Goal: Task Accomplishment & Management: Use online tool/utility

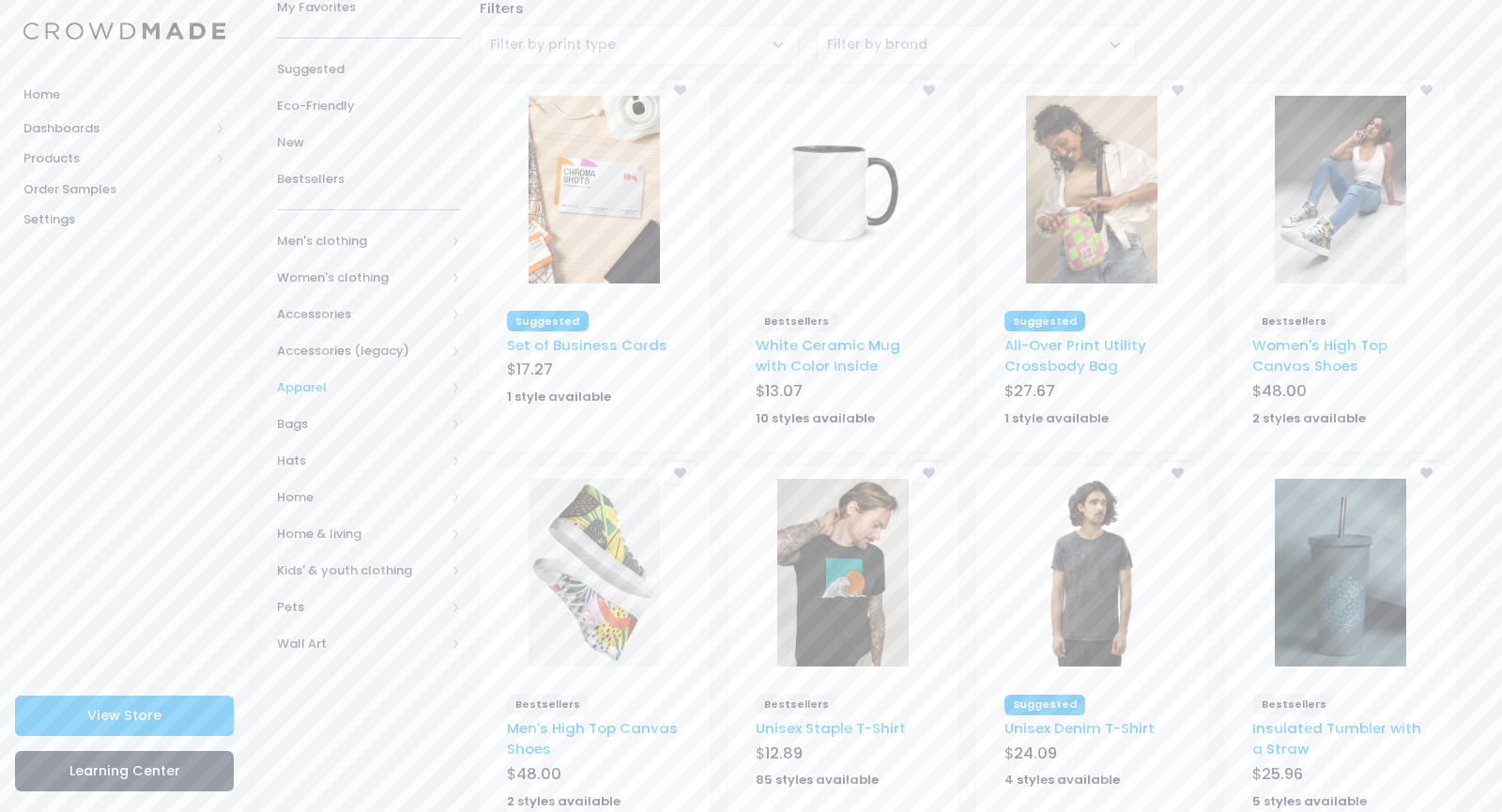
scroll to position [138, 0]
click at [289, 503] on span "Home" at bounding box center [360, 501] width 168 height 19
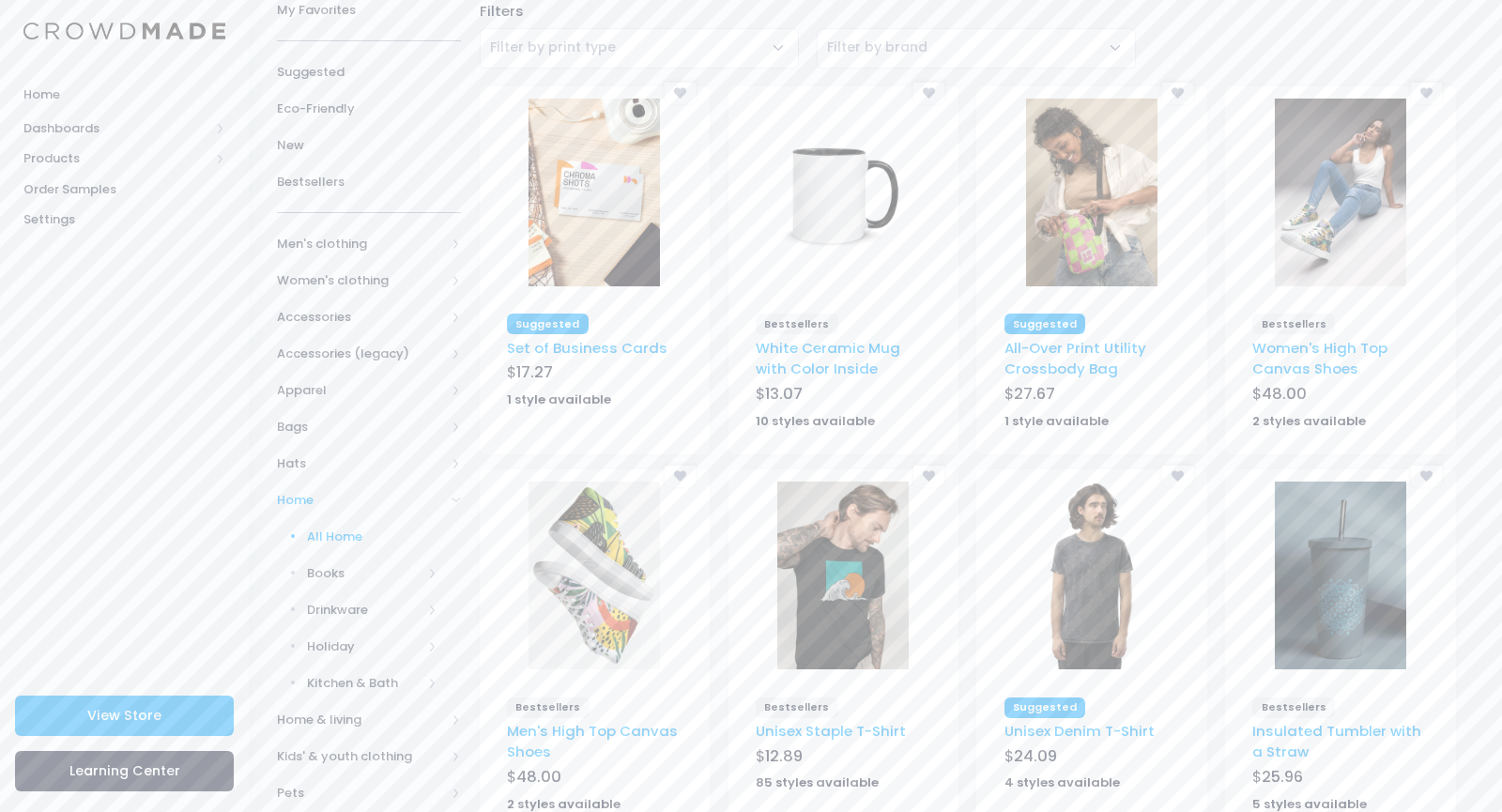
click at [315, 533] on span "All Home" at bounding box center [373, 536] width 132 height 19
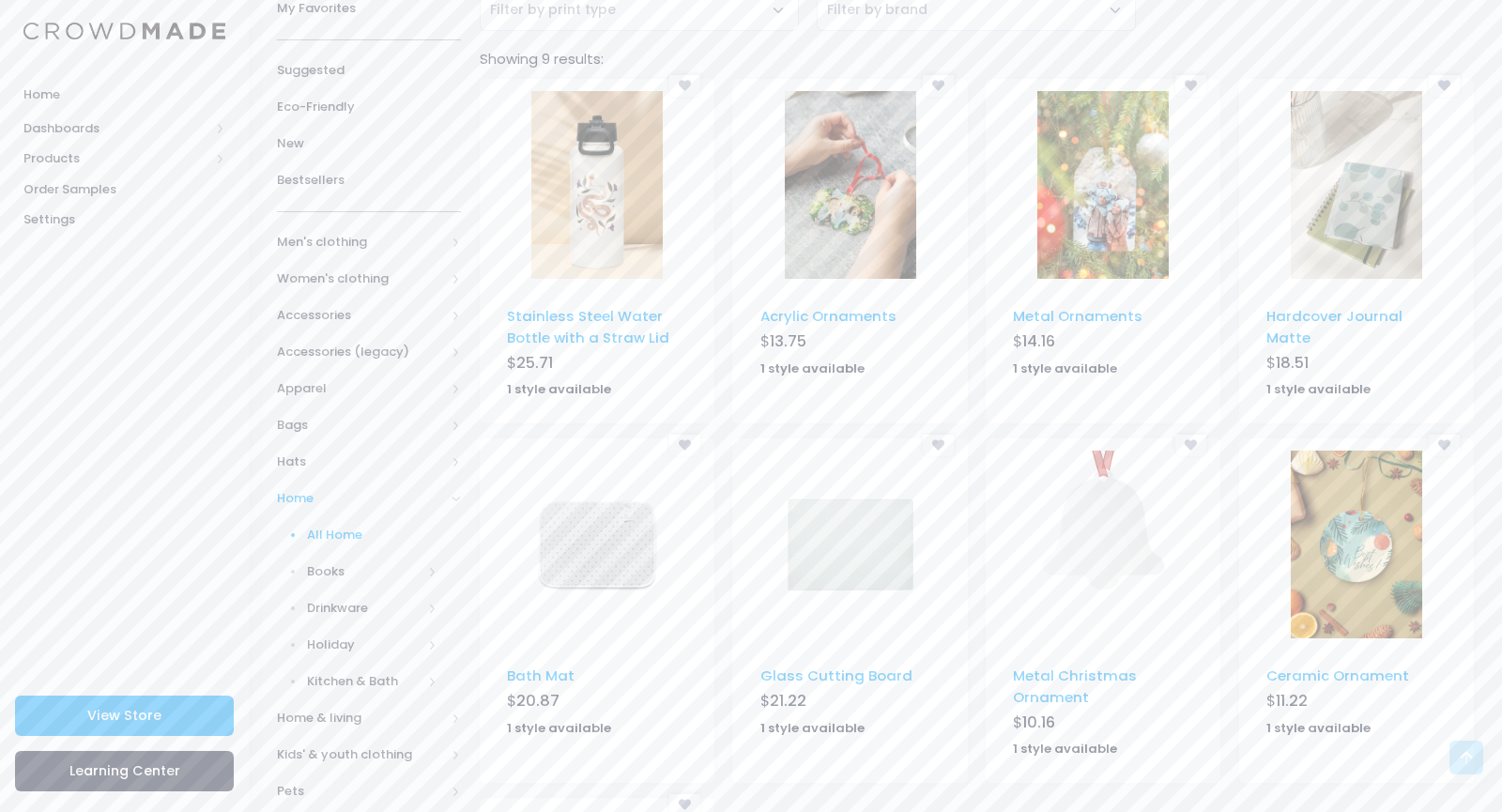
scroll to position [169, 0]
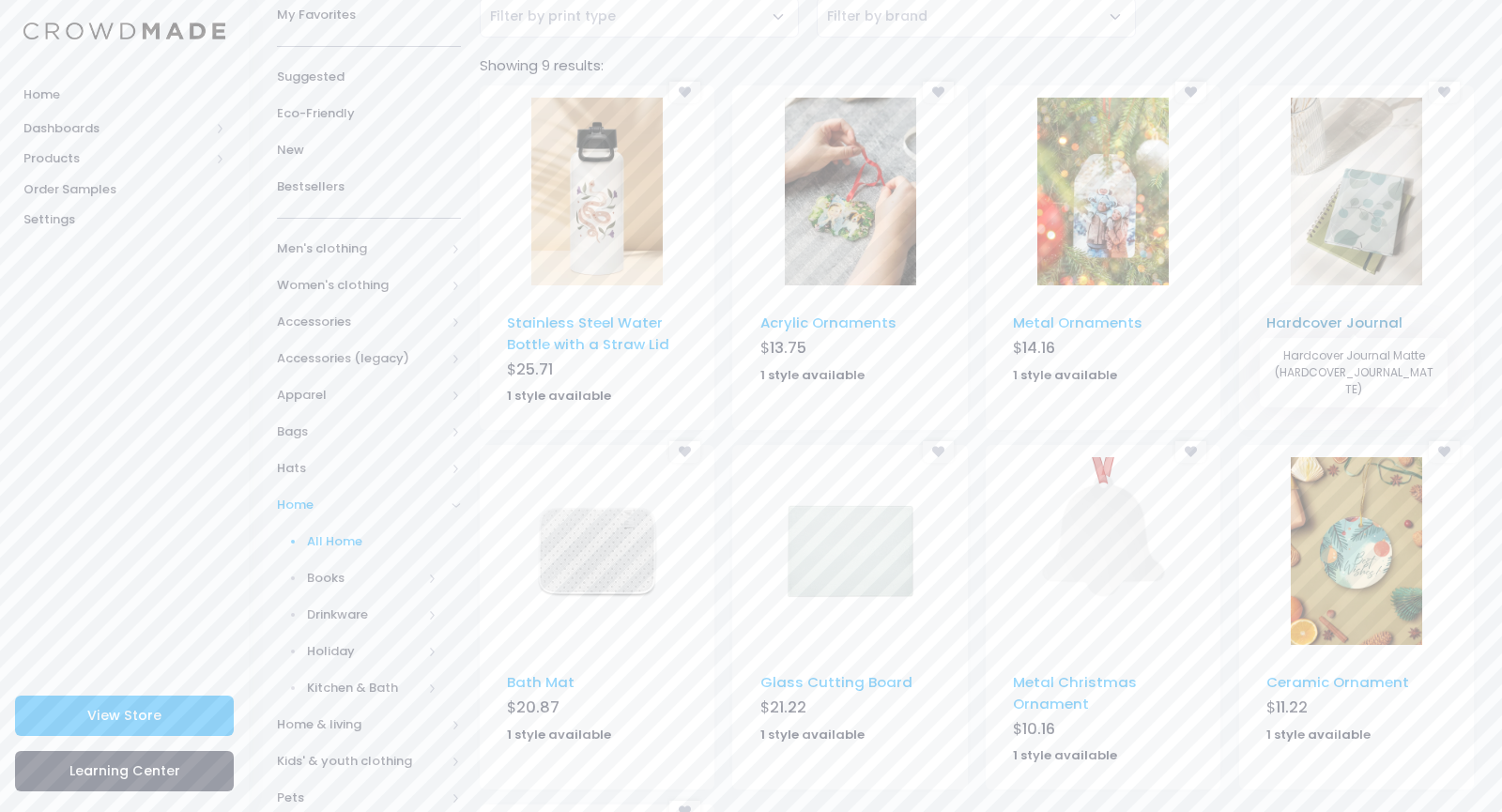
click at [1334, 326] on link "Hardcover Journal Matte" at bounding box center [1334, 332] width 136 height 40
click at [298, 474] on span "Hats" at bounding box center [360, 469] width 168 height 19
click at [307, 503] on span "All Hats" at bounding box center [373, 505] width 132 height 19
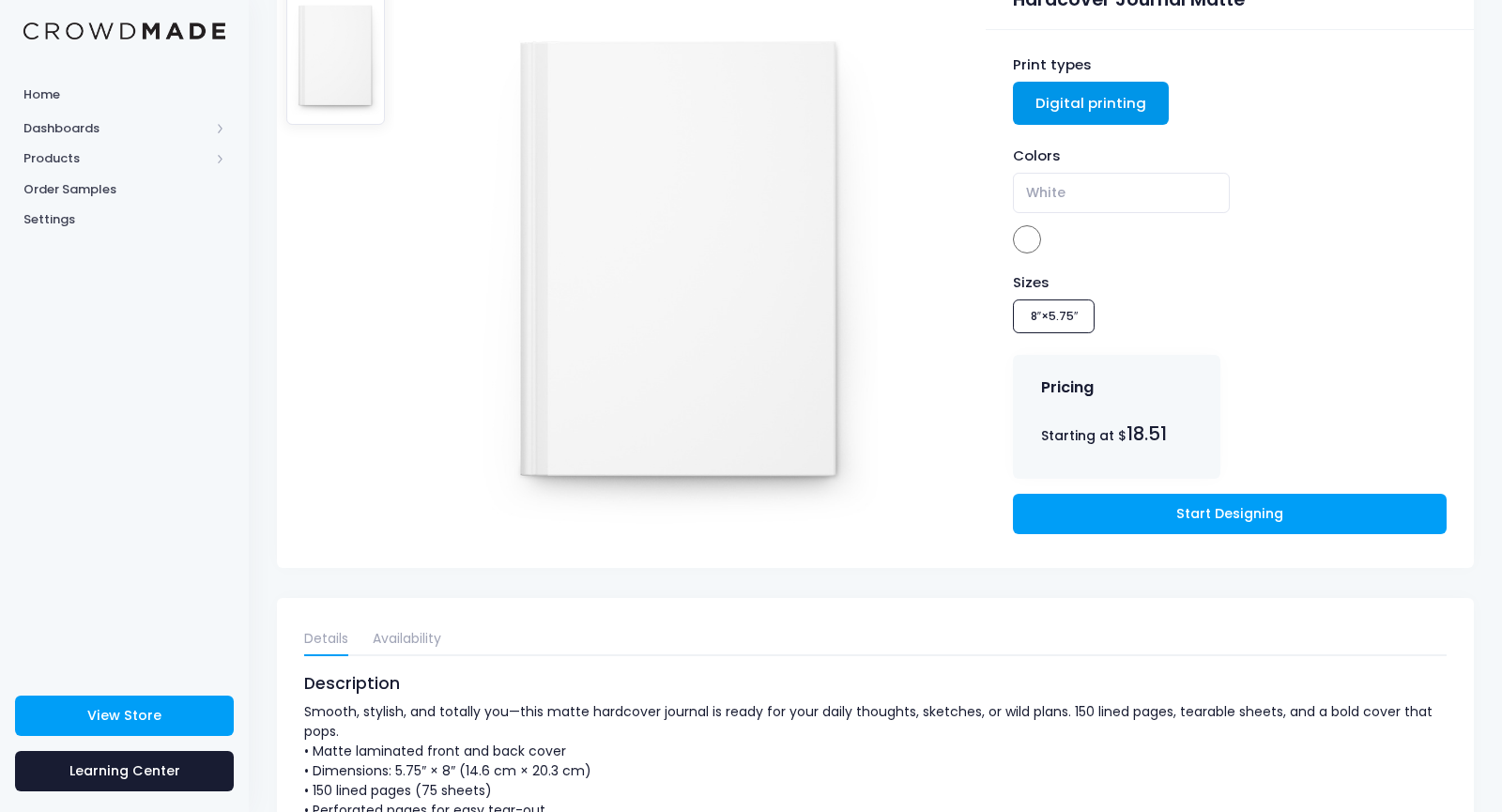
scroll to position [325, 0]
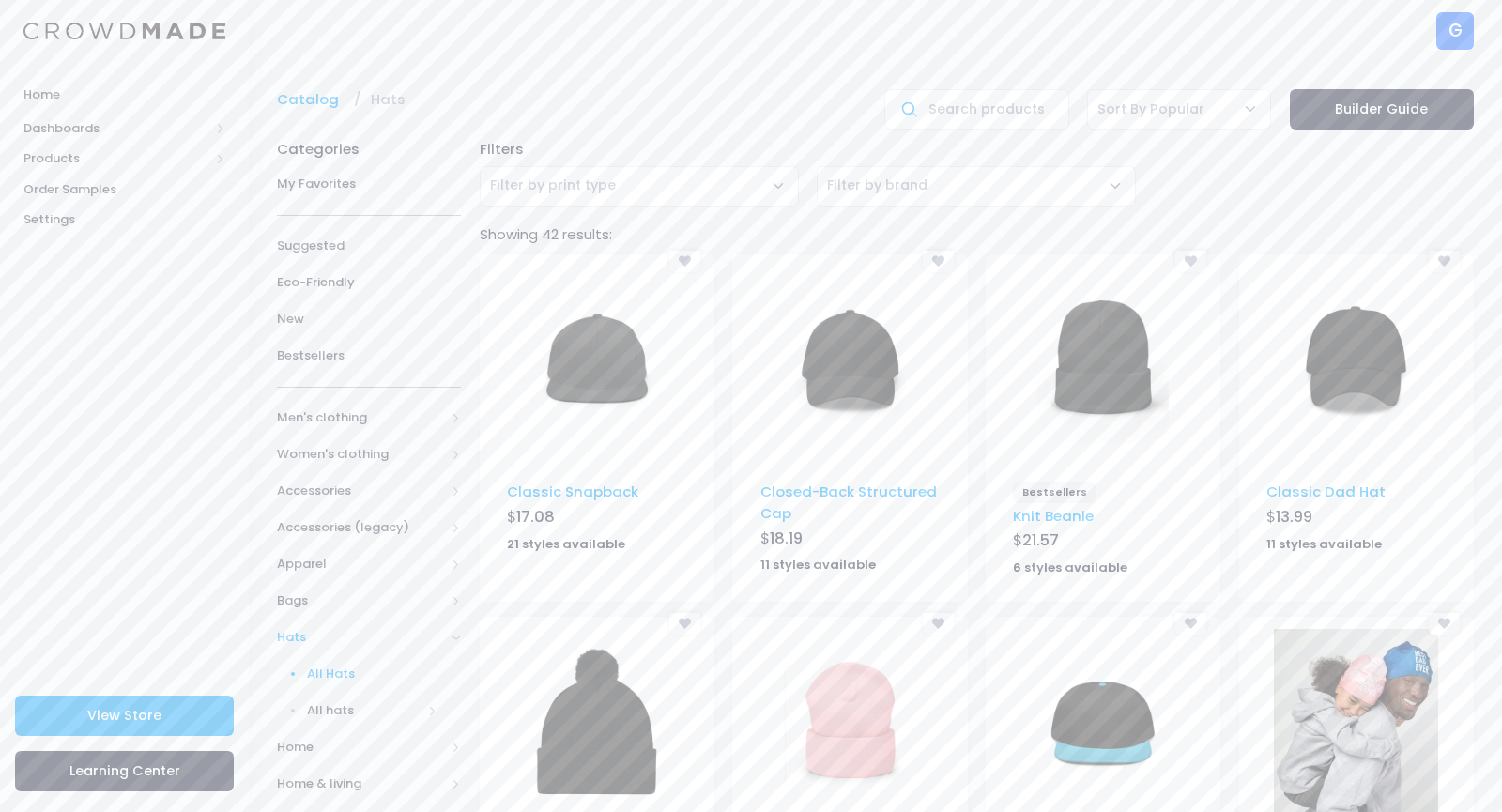
click at [1339, 357] on img at bounding box center [1356, 359] width 132 height 187
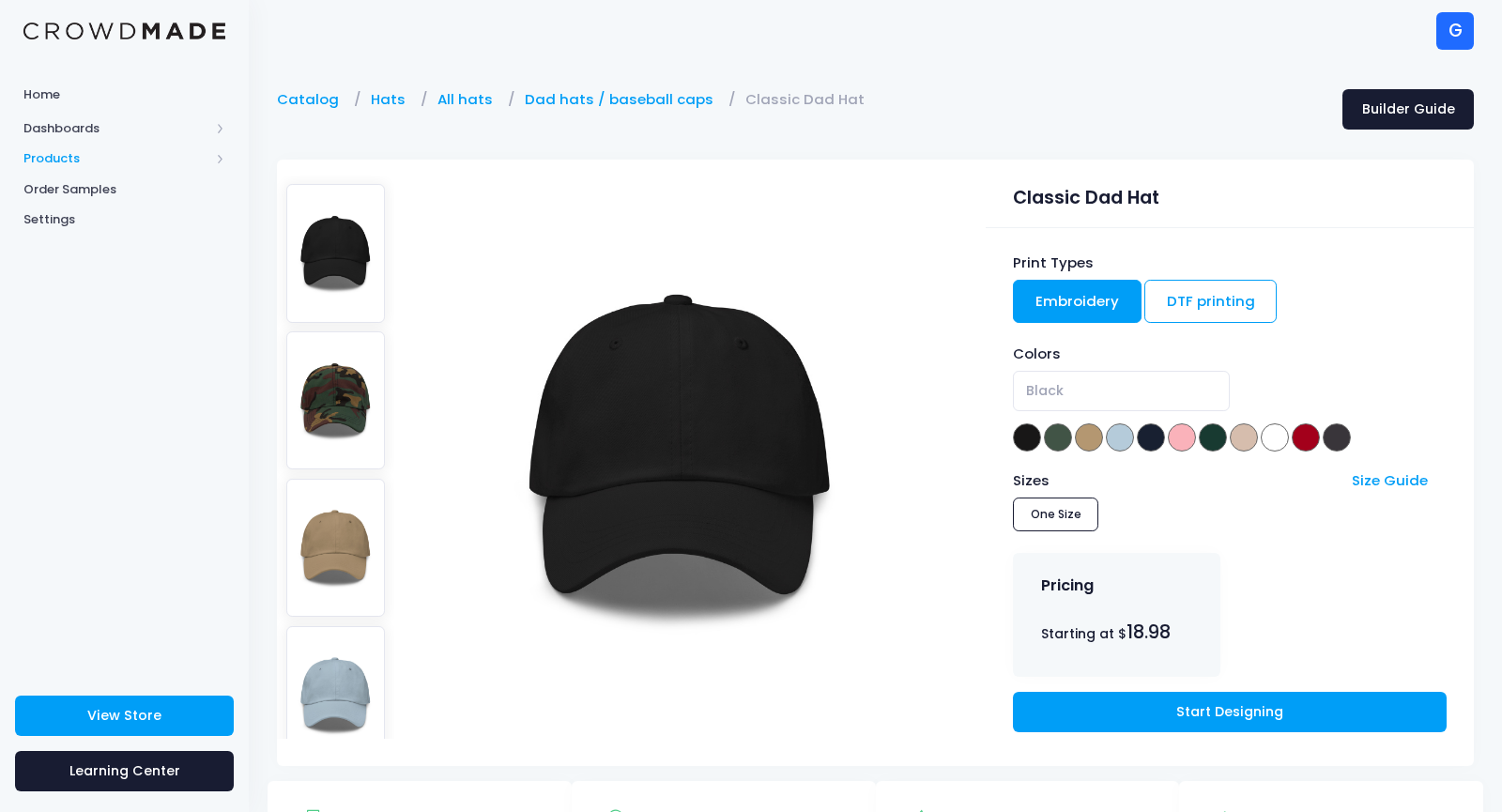
click at [46, 156] on span "Products" at bounding box center [116, 159] width 185 height 19
click at [89, 187] on span "Product Builder" at bounding box center [140, 189] width 172 height 19
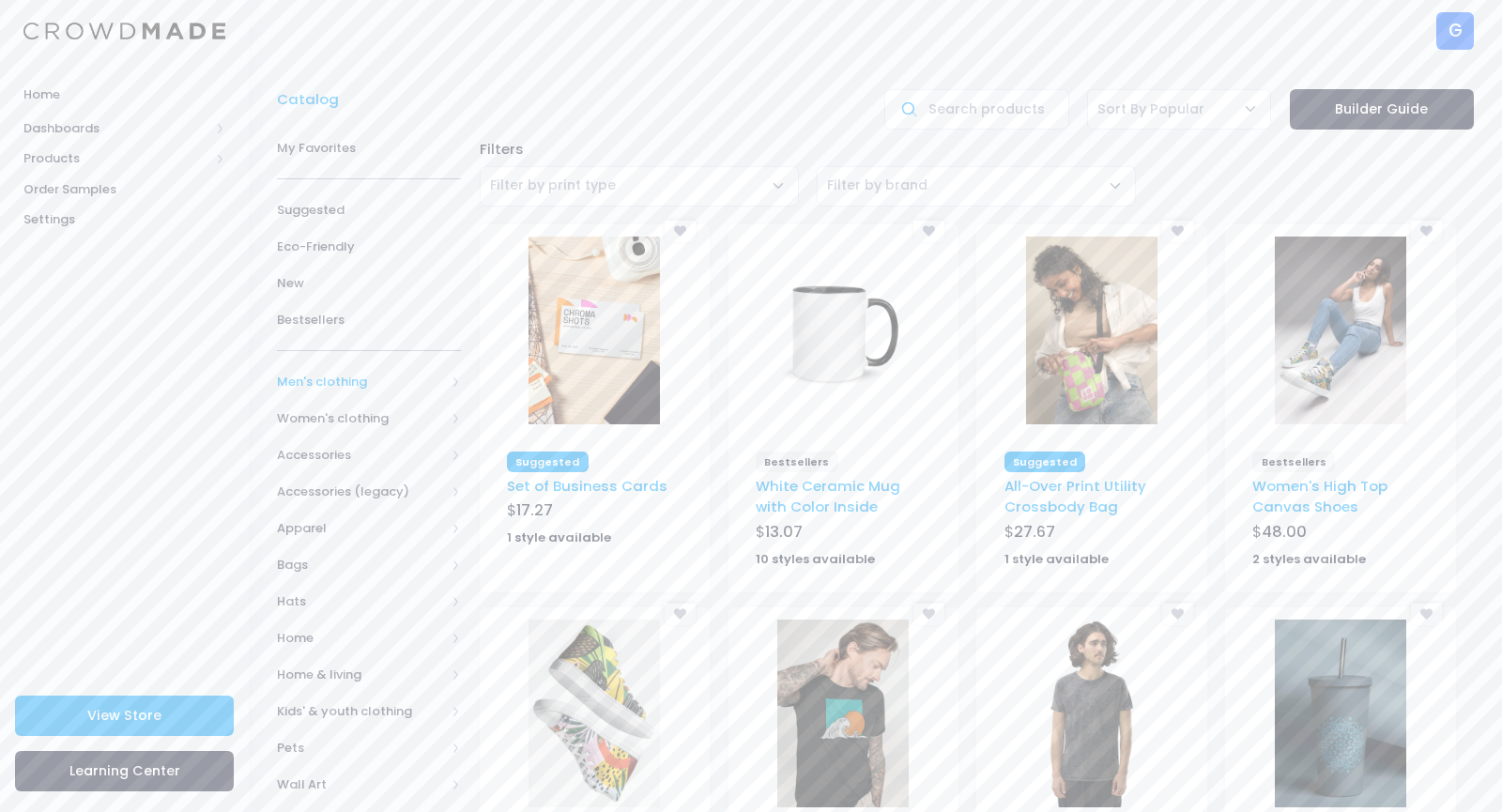
click at [315, 382] on span "Men's clothing" at bounding box center [360, 382] width 168 height 19
click at [310, 540] on span "All shirts" at bounding box center [364, 546] width 116 height 19
click at [329, 581] on span "All shirts" at bounding box center [376, 582] width 122 height 19
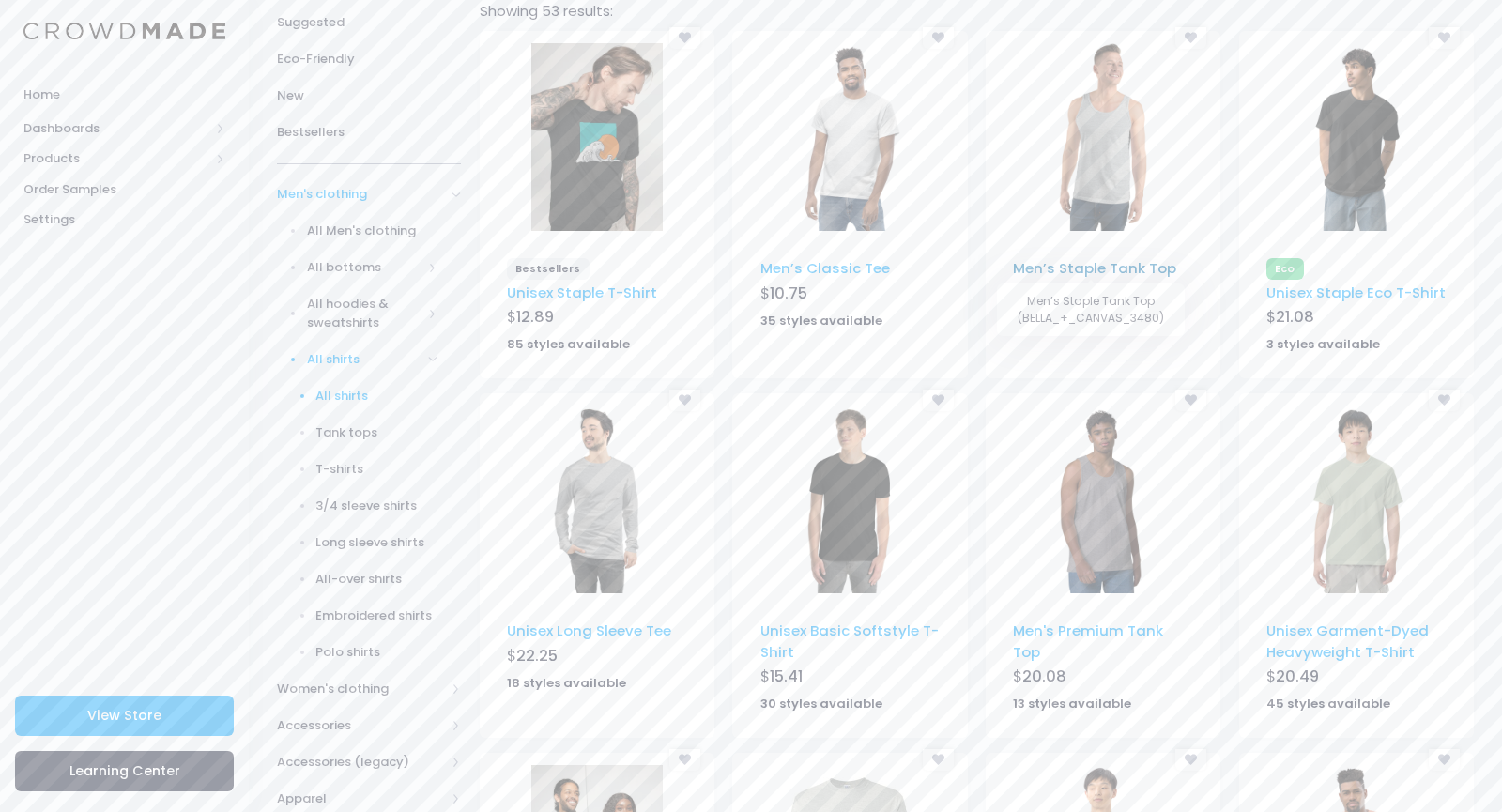
scroll to position [215, 0]
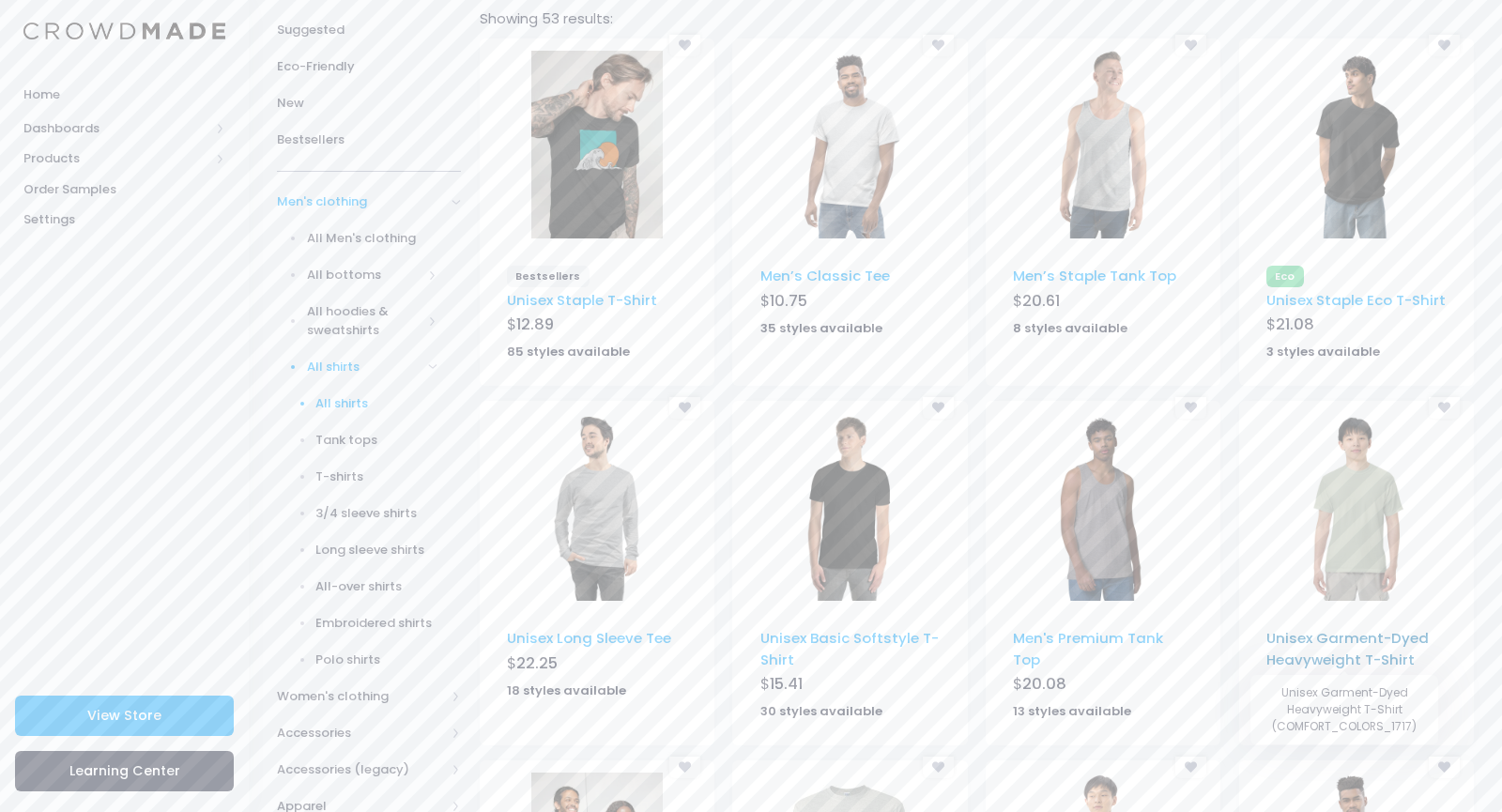
click at [1352, 645] on link "Unisex Garment-Dyed Heavyweight T-Shirt" at bounding box center [1347, 647] width 163 height 40
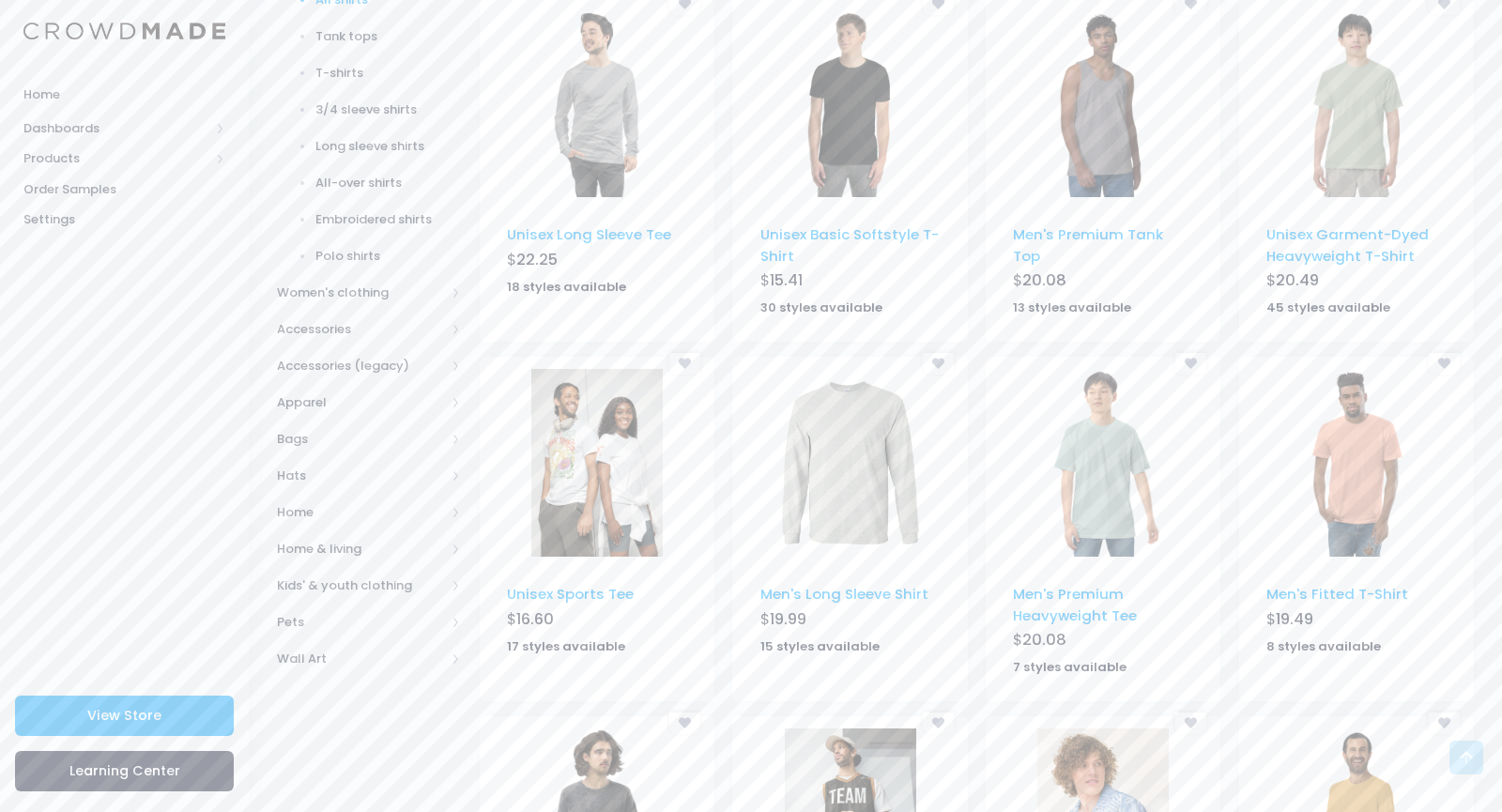
scroll to position [621, 0]
click at [1123, 453] on img at bounding box center [1103, 460] width 132 height 187
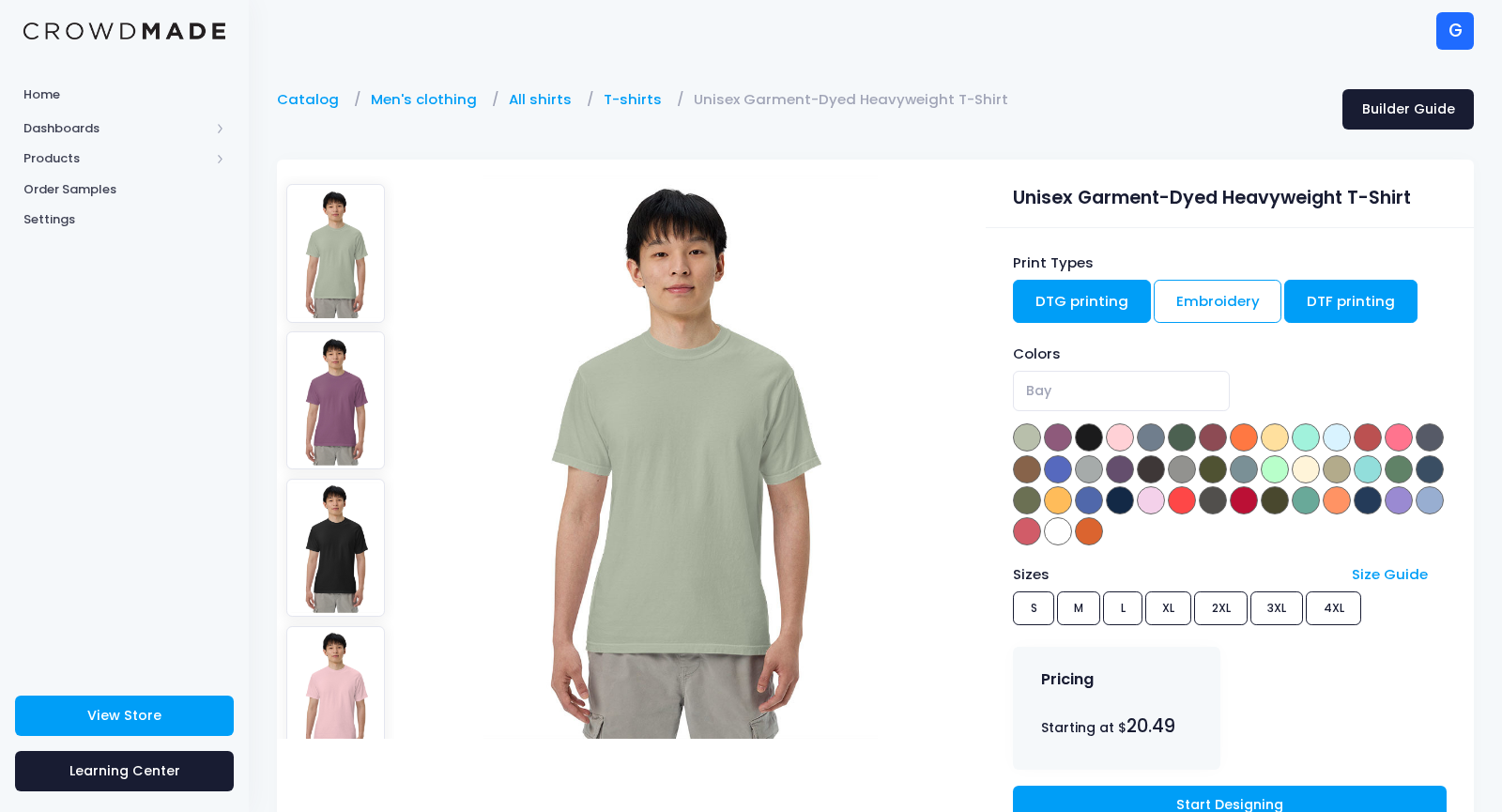
click at [1323, 289] on link "DTF printing" at bounding box center [1350, 301] width 134 height 43
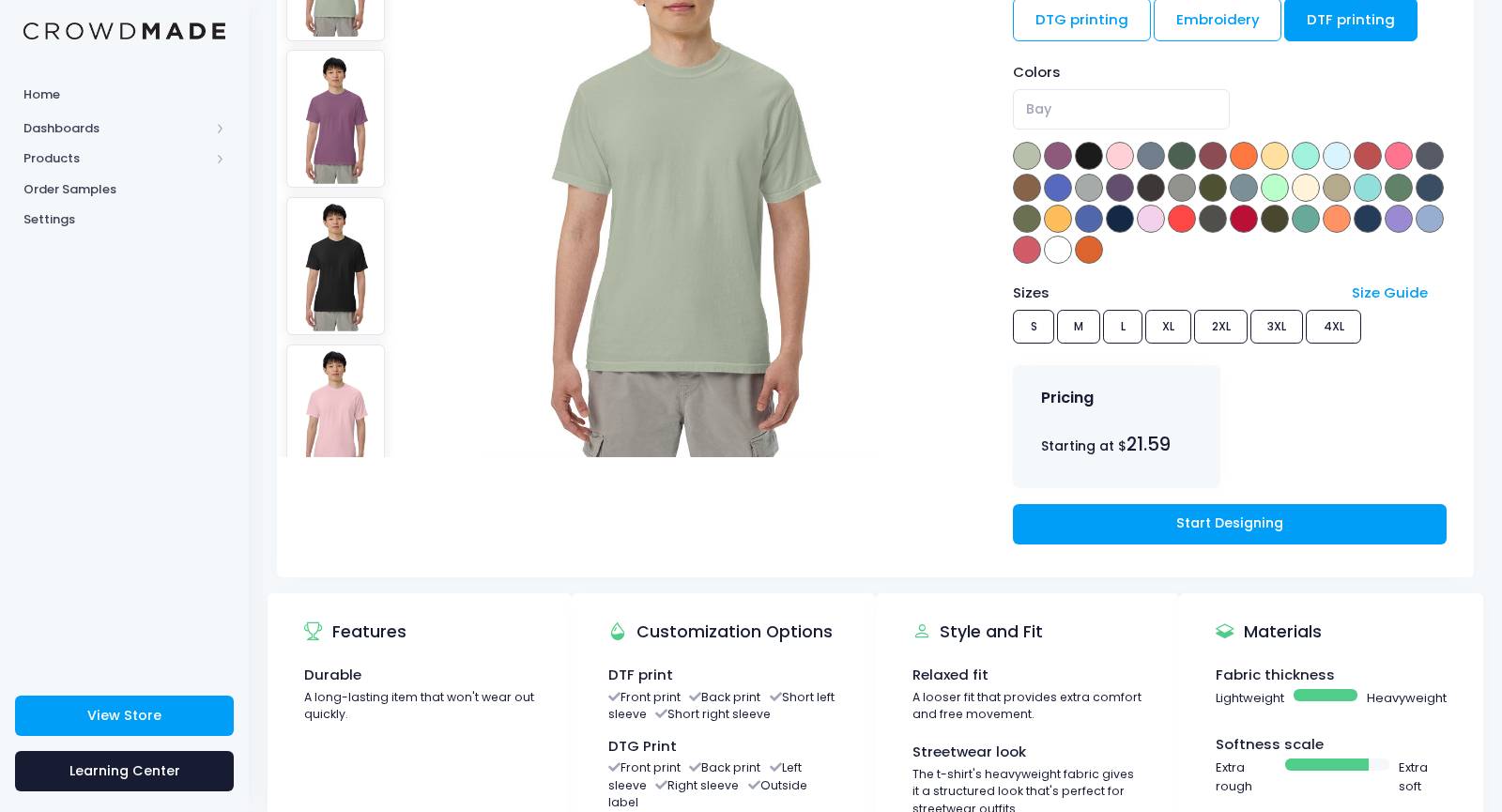
scroll to position [279, 0]
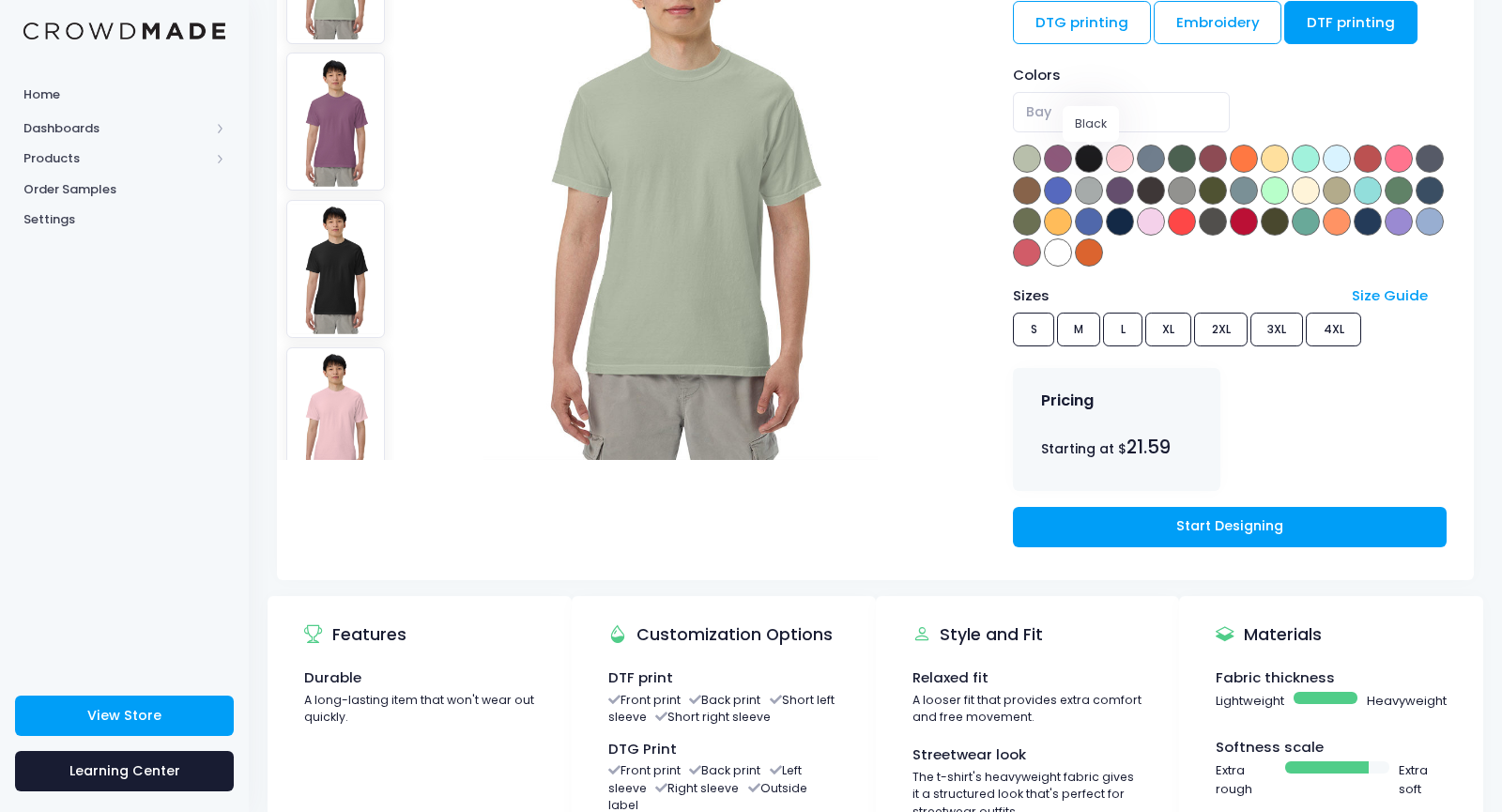
click at [1082, 161] on span at bounding box center [1089, 159] width 28 height 28
select select "Black"
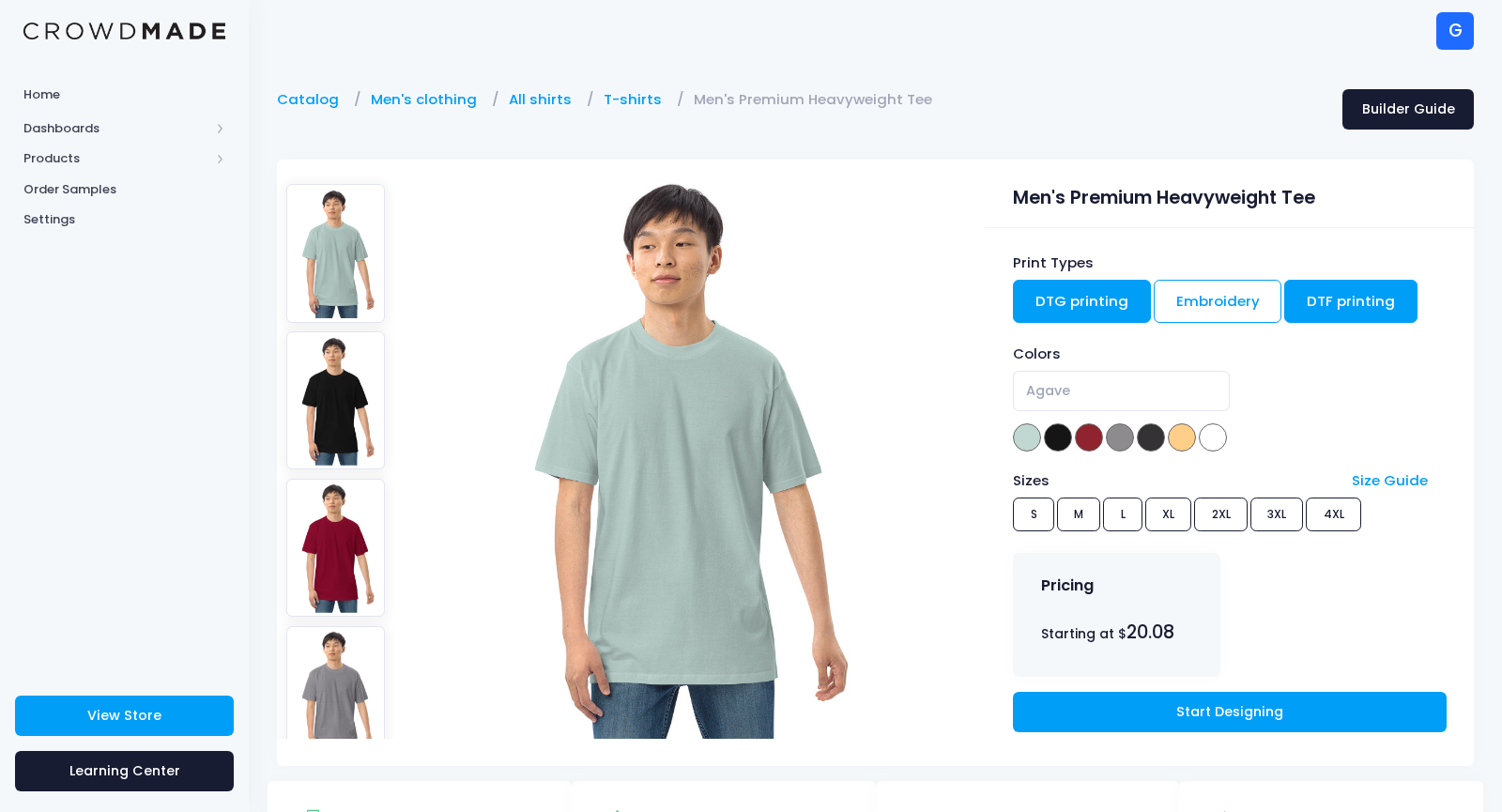
click at [1343, 294] on link "DTF printing" at bounding box center [1350, 301] width 134 height 43
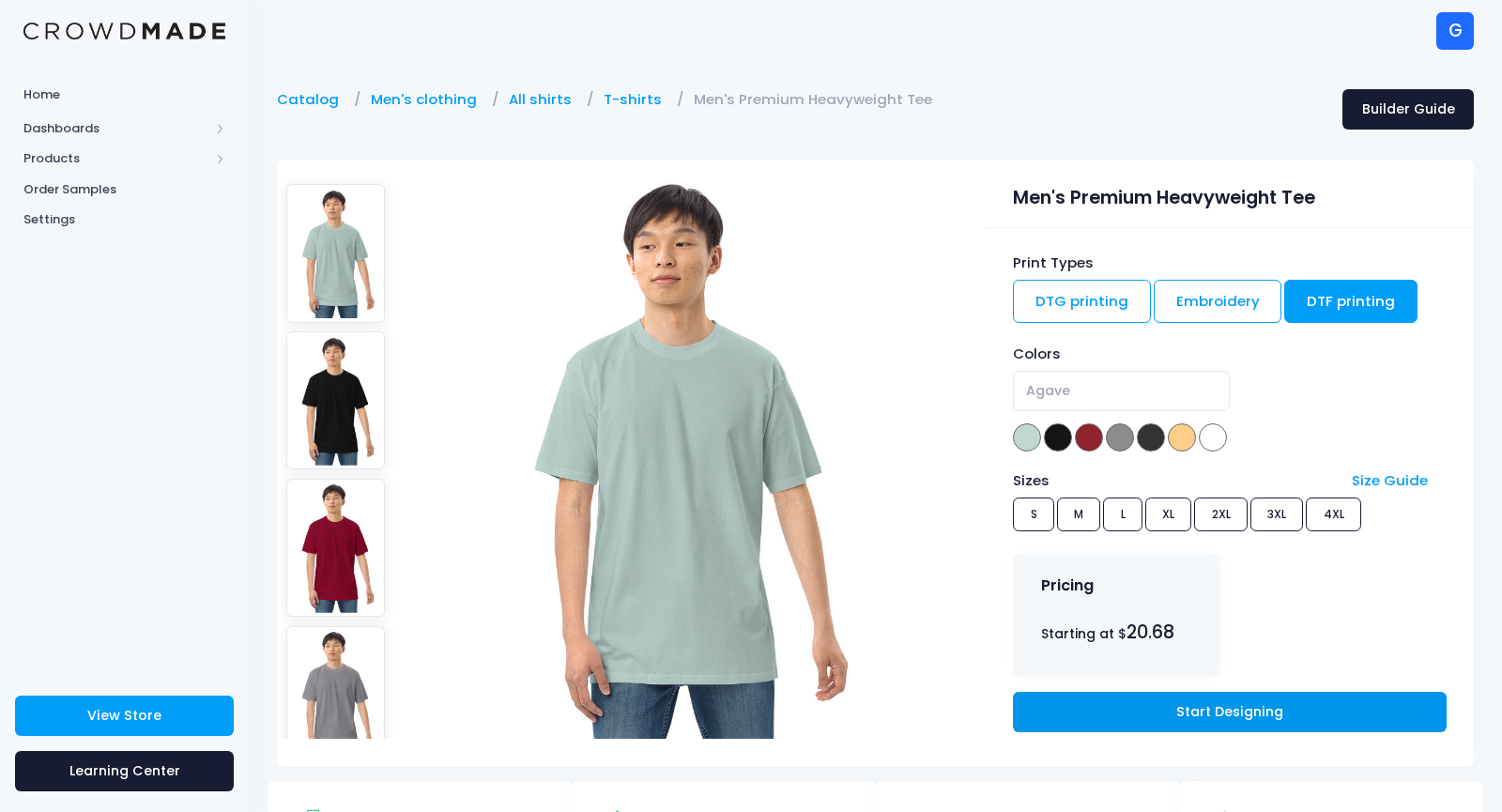
click at [1207, 712] on link "Start Designing" at bounding box center [1229, 711] width 433 height 40
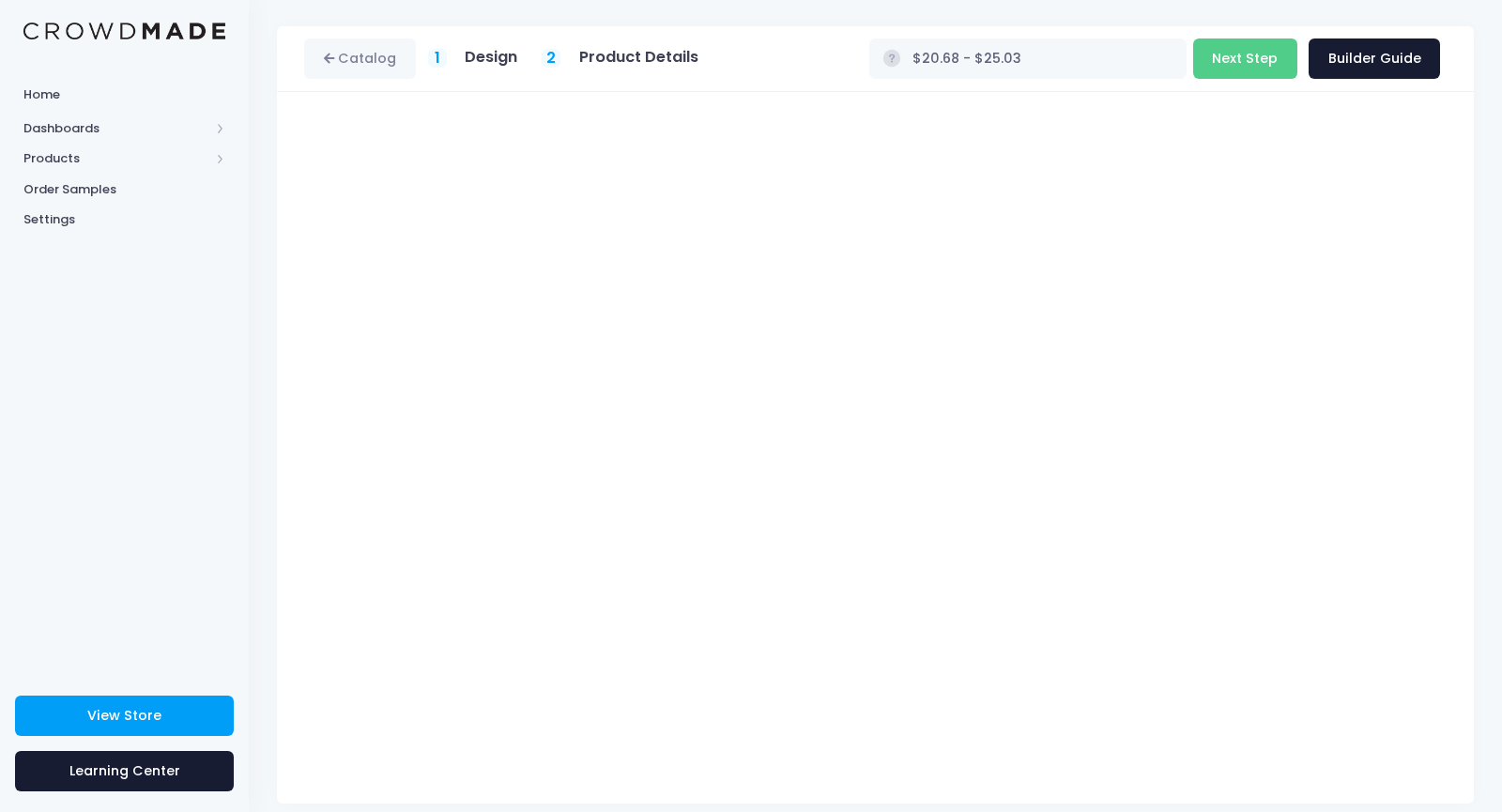
scroll to position [58, 0]
type input "$24.58 - $28.93"
